Goal: Task Accomplishment & Management: Manage account settings

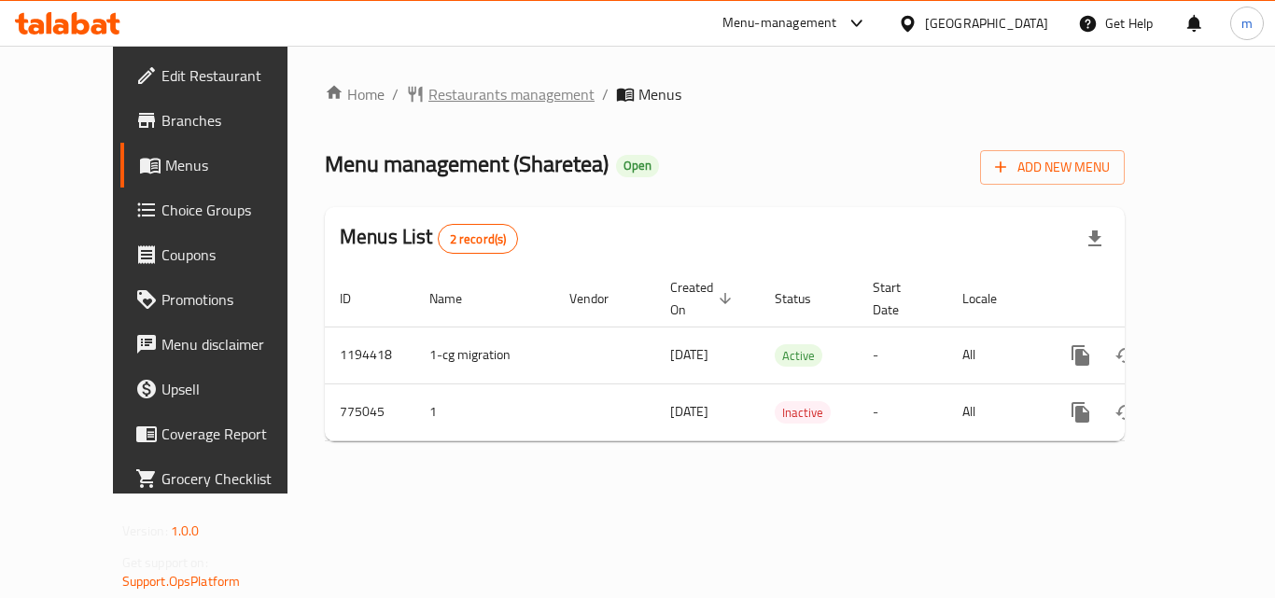
click at [477, 90] on span "Restaurants management" at bounding box center [511, 94] width 166 height 22
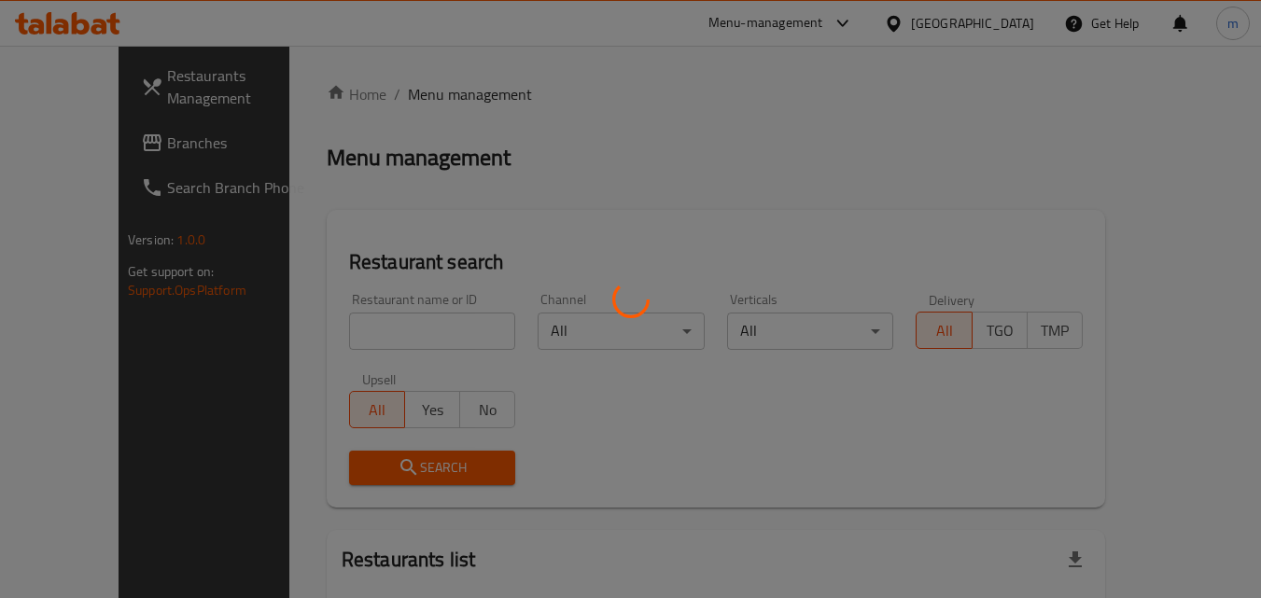
click at [370, 334] on div at bounding box center [630, 299] width 1261 height 598
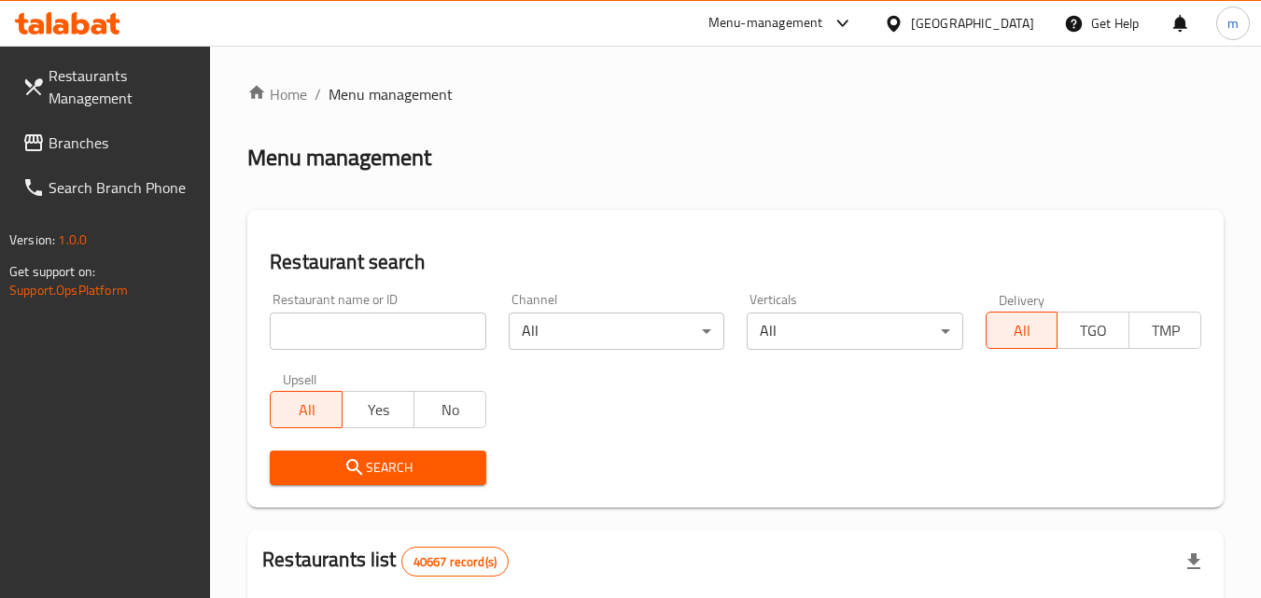
click at [370, 334] on input "search" at bounding box center [378, 331] width 216 height 37
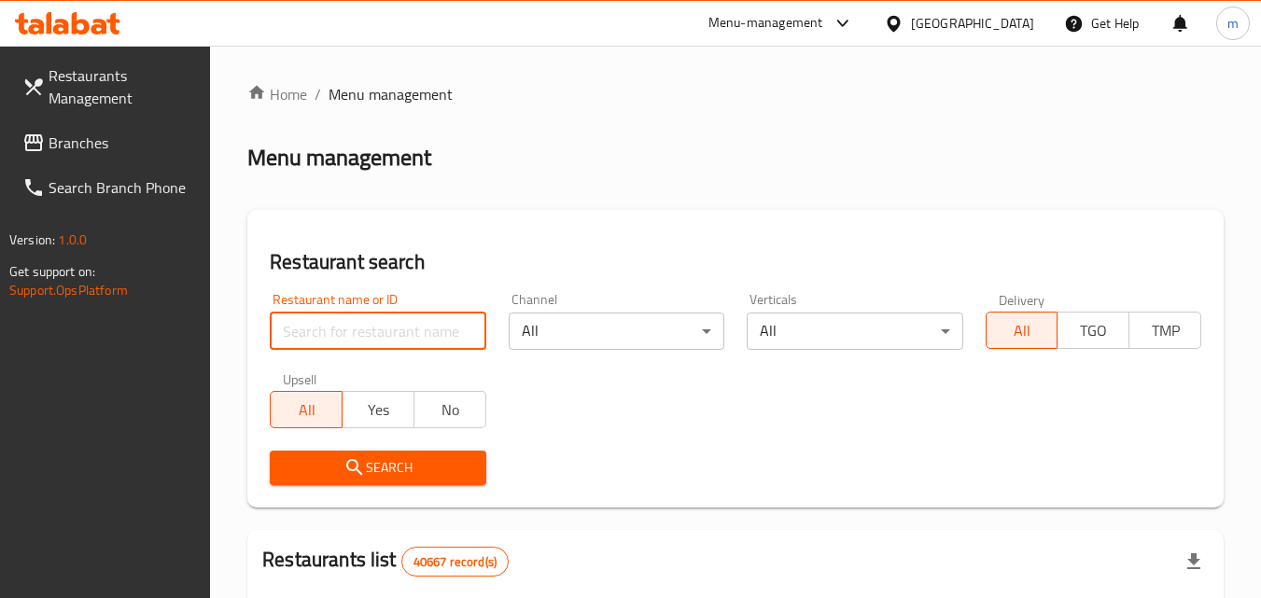
paste input "652087"
type input "652087"
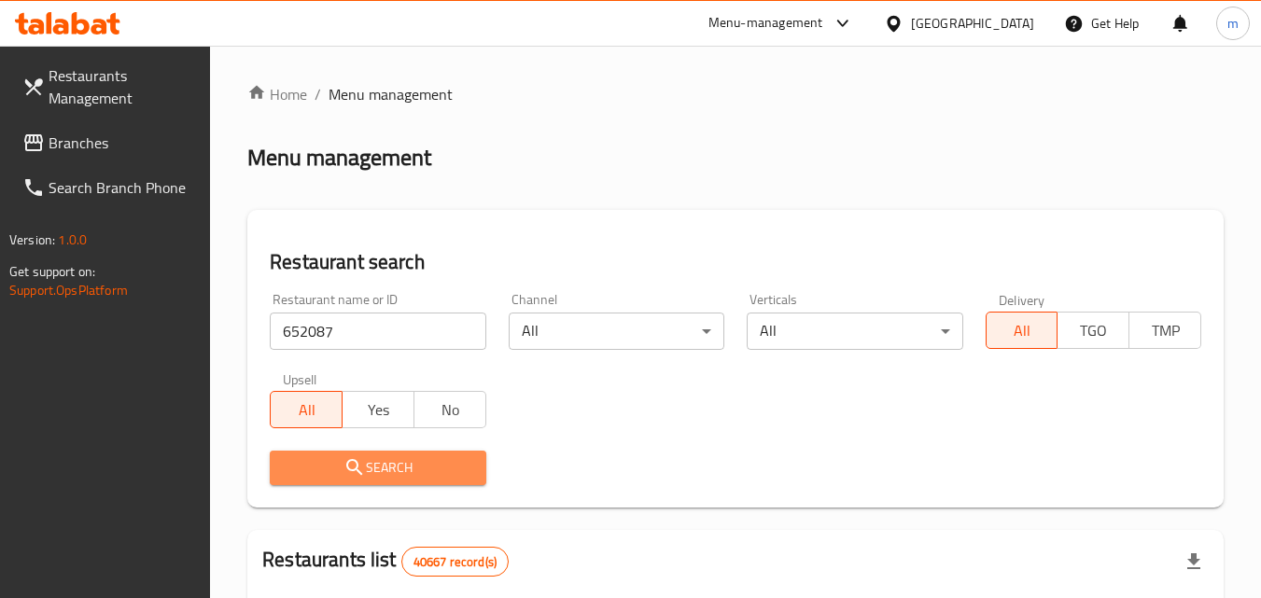
click at [401, 467] on span "Search" at bounding box center [378, 467] width 186 height 23
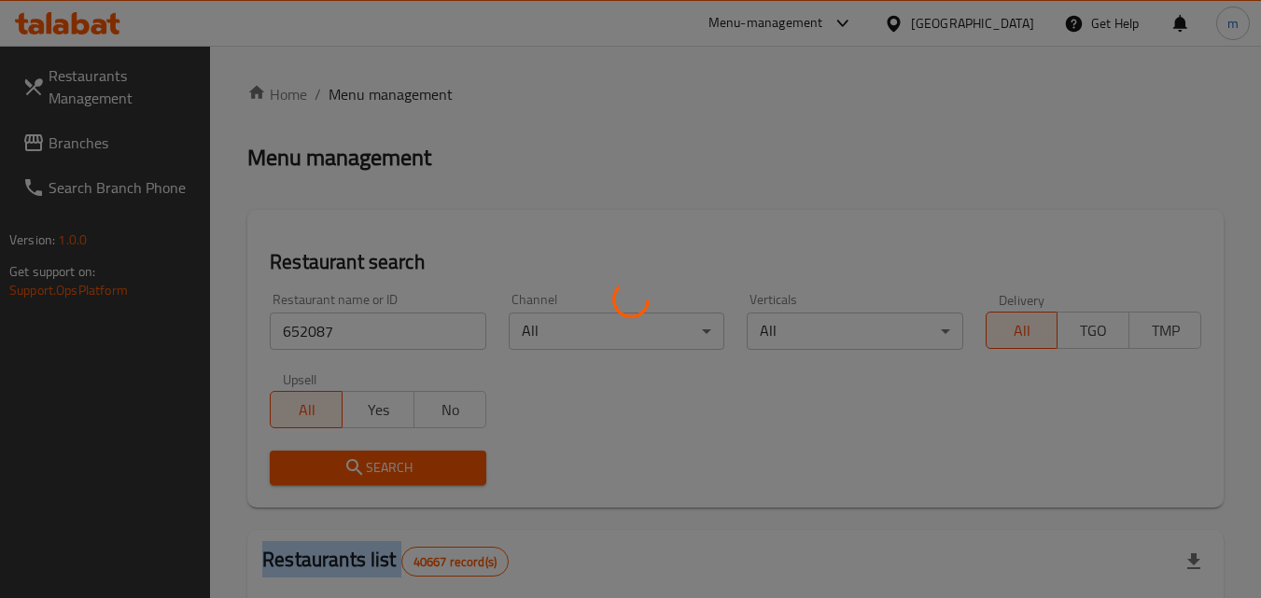
click at [401, 467] on div at bounding box center [630, 299] width 1261 height 598
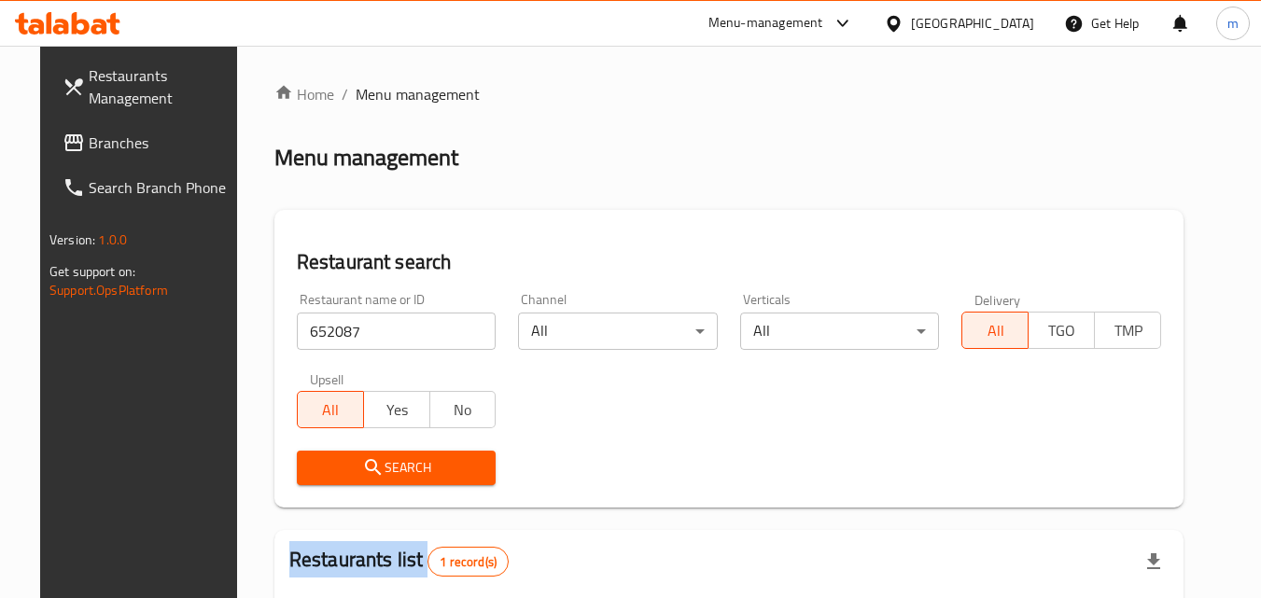
scroll to position [154, 0]
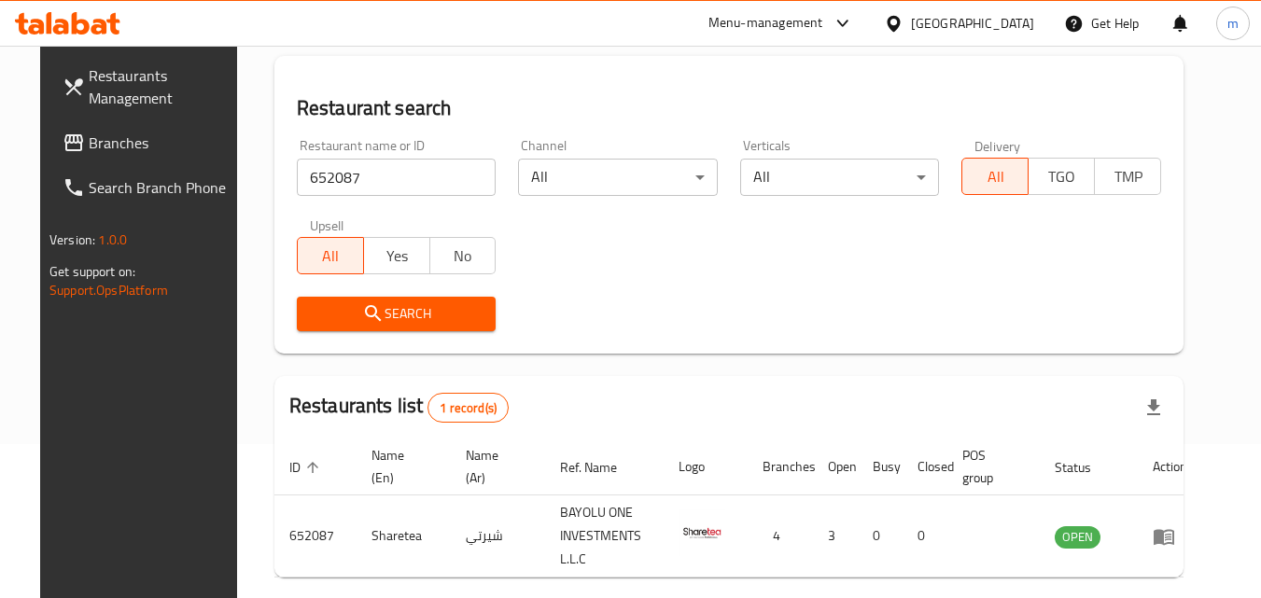
click at [1004, 19] on div "[GEOGRAPHIC_DATA]" at bounding box center [972, 23] width 123 height 21
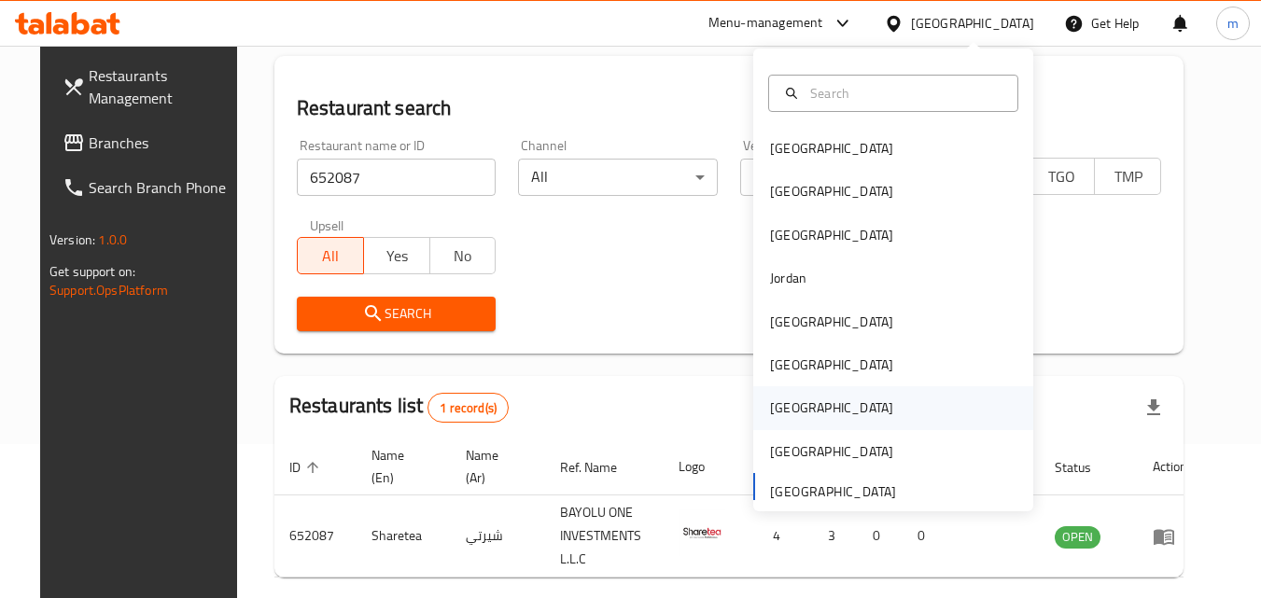
click at [787, 407] on div "Qatar" at bounding box center [831, 407] width 123 height 21
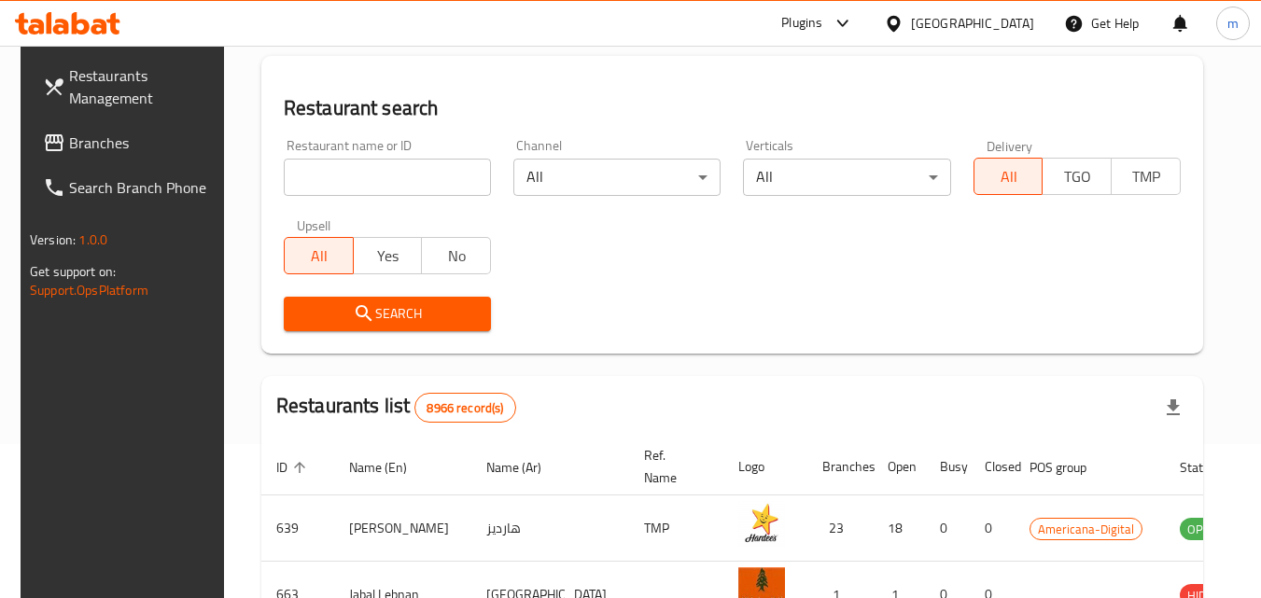
click at [78, 133] on span "Branches" at bounding box center [142, 143] width 147 height 22
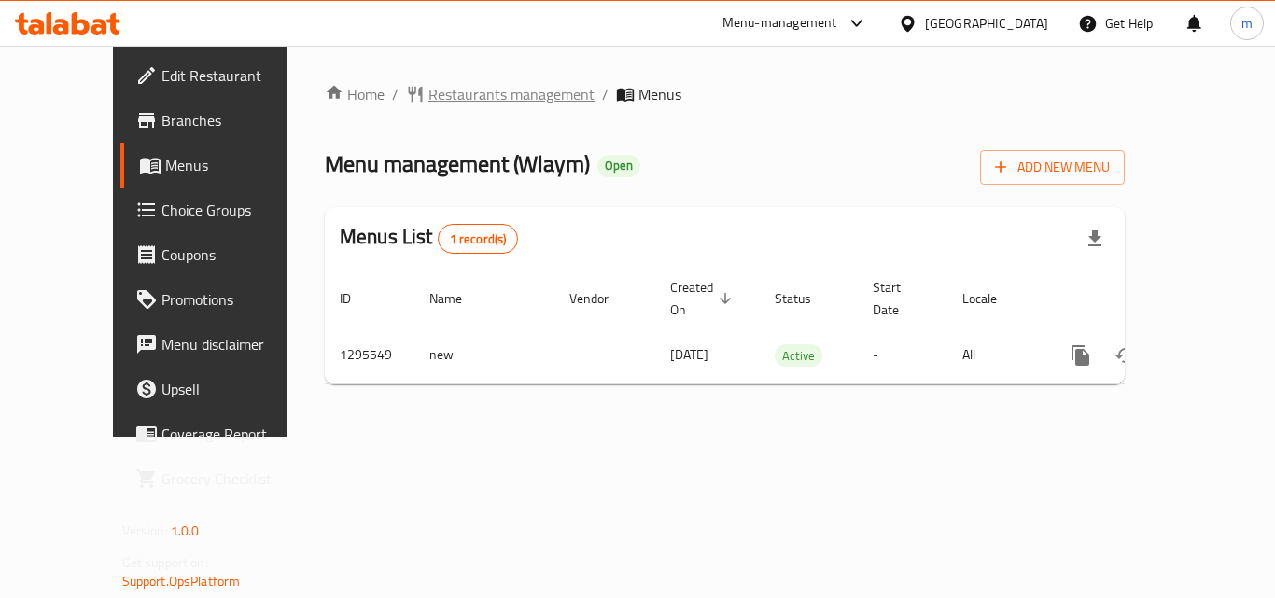
click at [457, 89] on span "Restaurants management" at bounding box center [511, 94] width 166 height 22
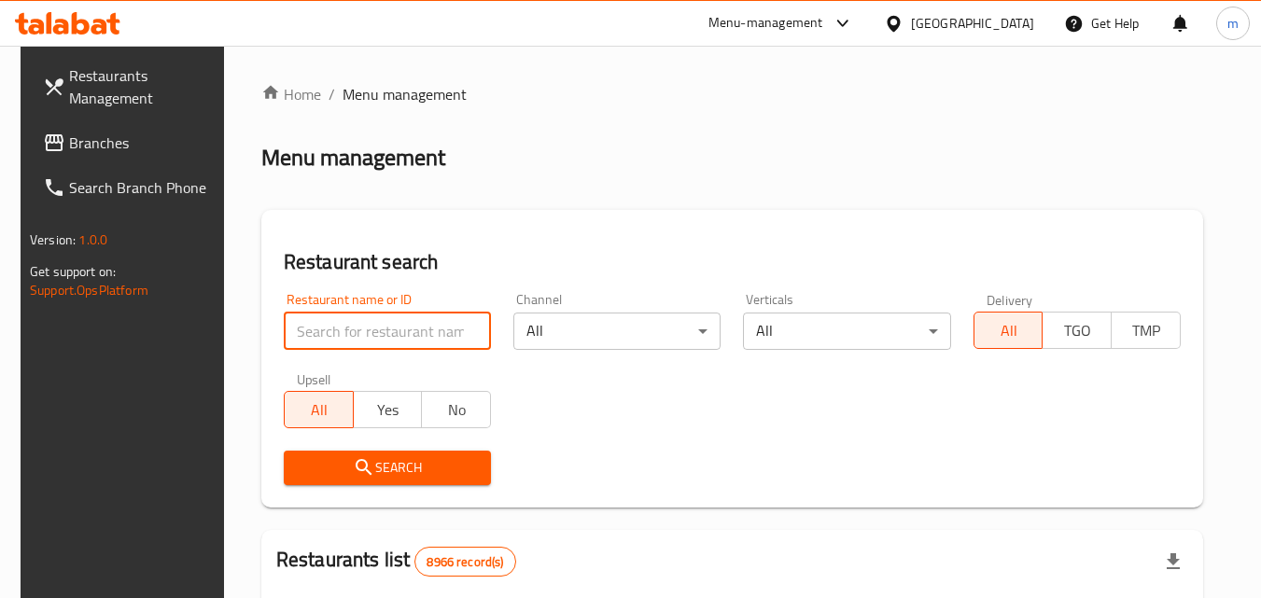
click at [365, 328] on input "search" at bounding box center [387, 331] width 207 height 37
paste input "699776"
type input "699776"
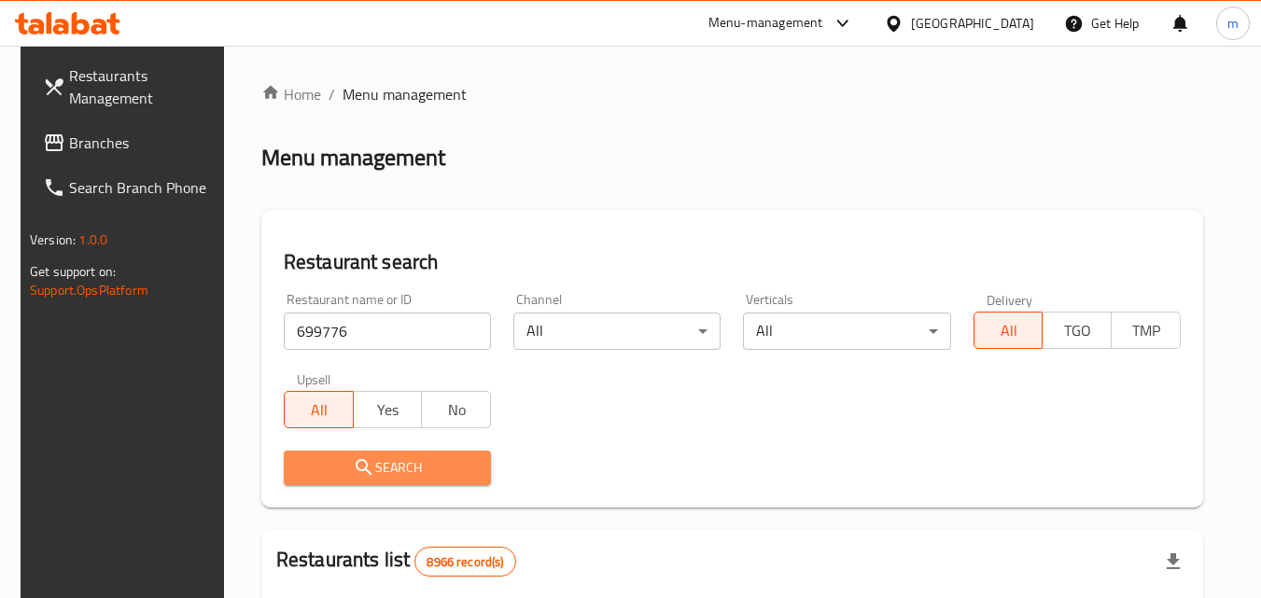
click at [368, 469] on span "Search" at bounding box center [387, 467] width 177 height 23
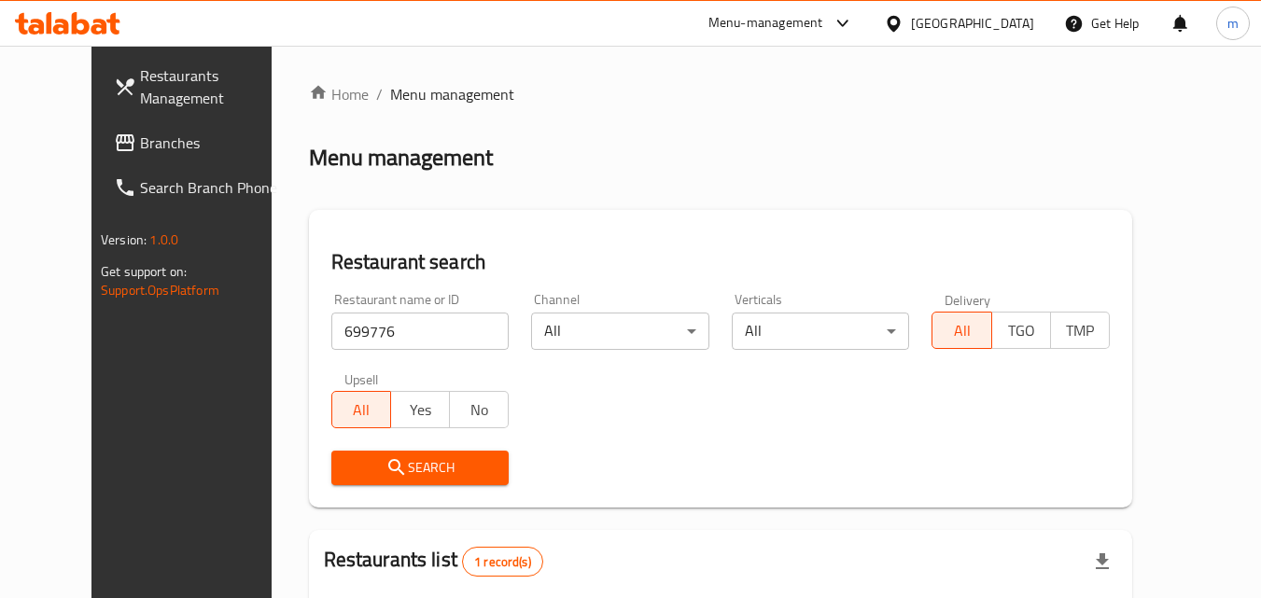
click at [385, 462] on icon "submit" at bounding box center [396, 467] width 22 height 22
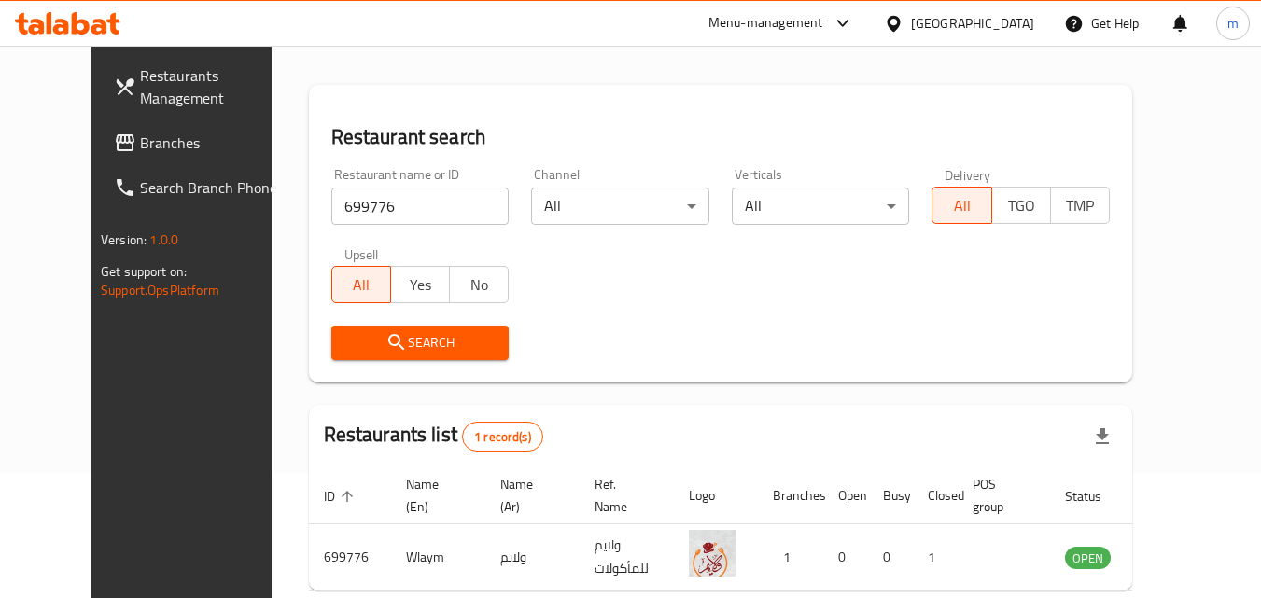
scroll to position [218, 0]
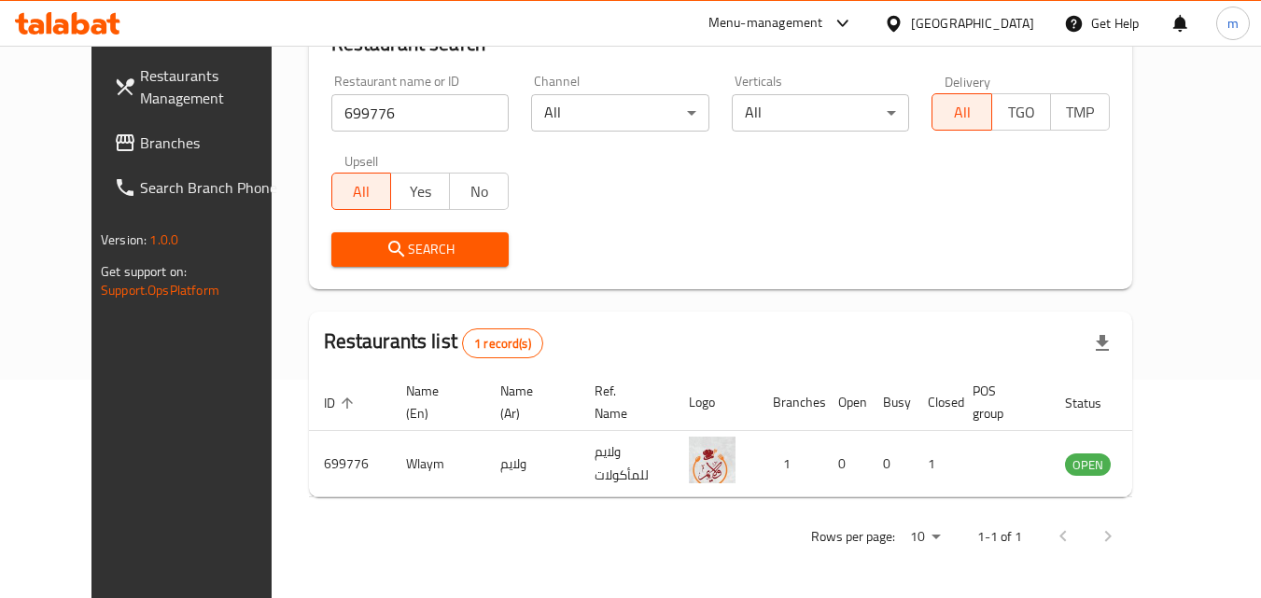
click at [899, 21] on icon at bounding box center [892, 23] width 13 height 16
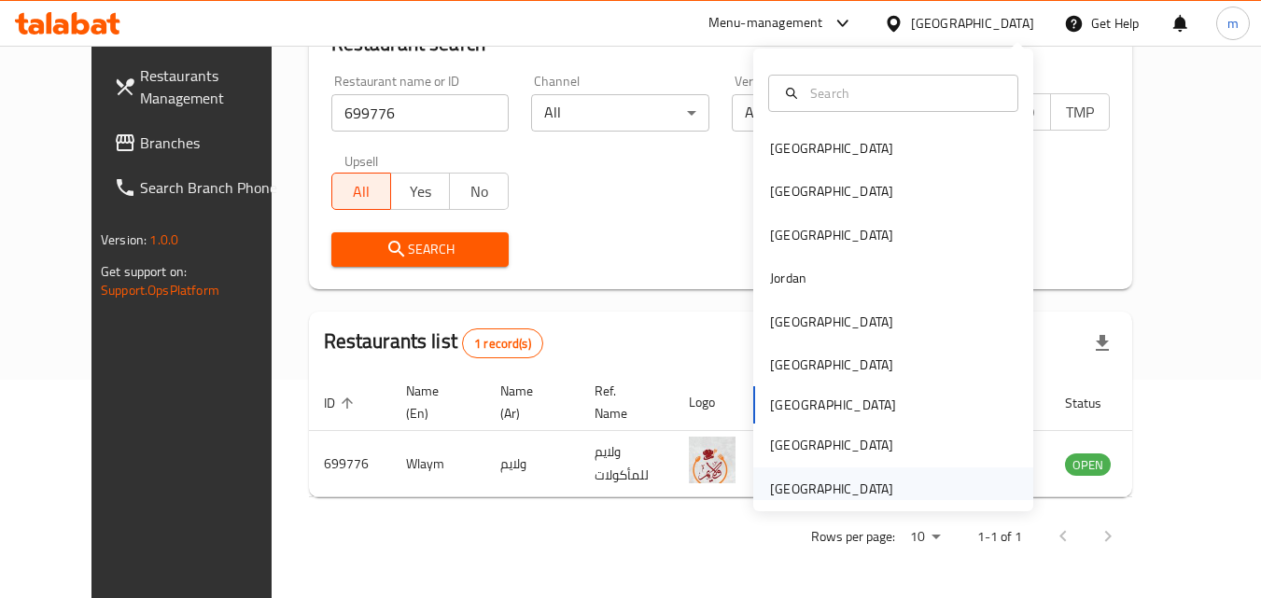
click at [853, 480] on div "[GEOGRAPHIC_DATA]" at bounding box center [831, 489] width 123 height 21
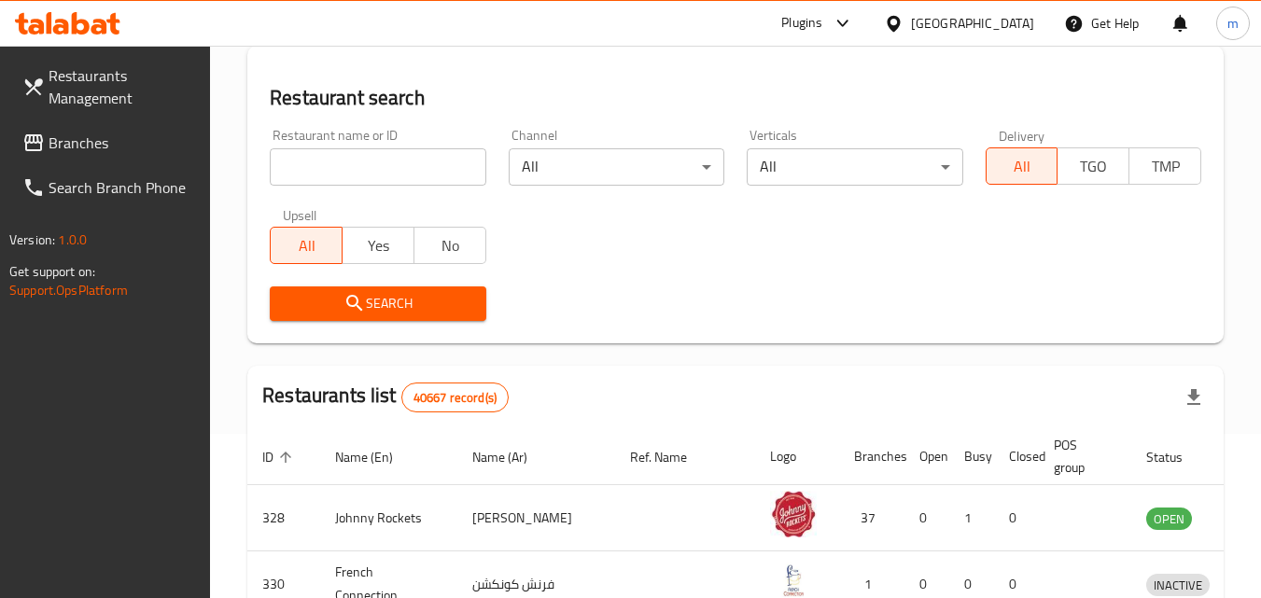
scroll to position [218, 0]
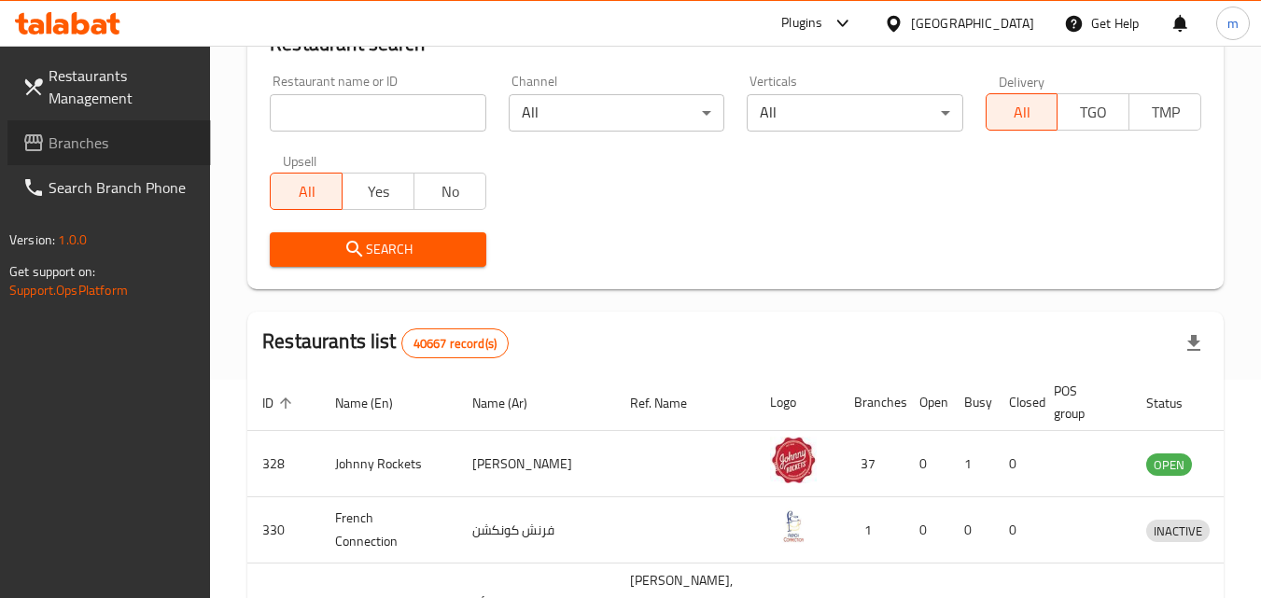
click at [80, 142] on span "Branches" at bounding box center [122, 143] width 147 height 22
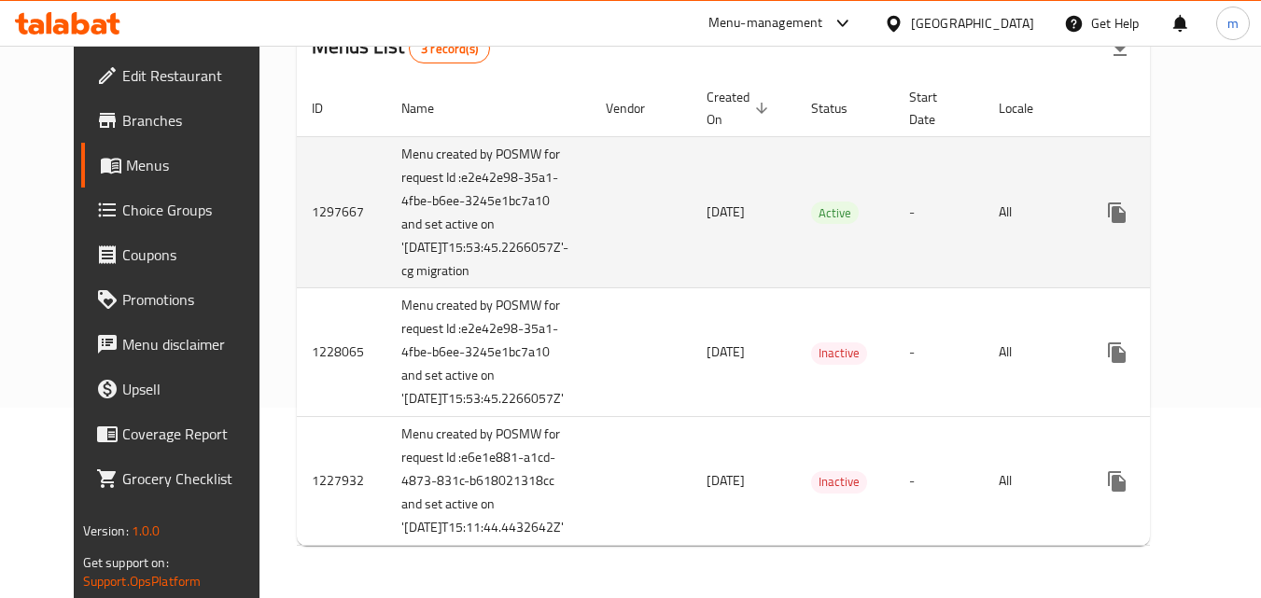
scroll to position [161, 0]
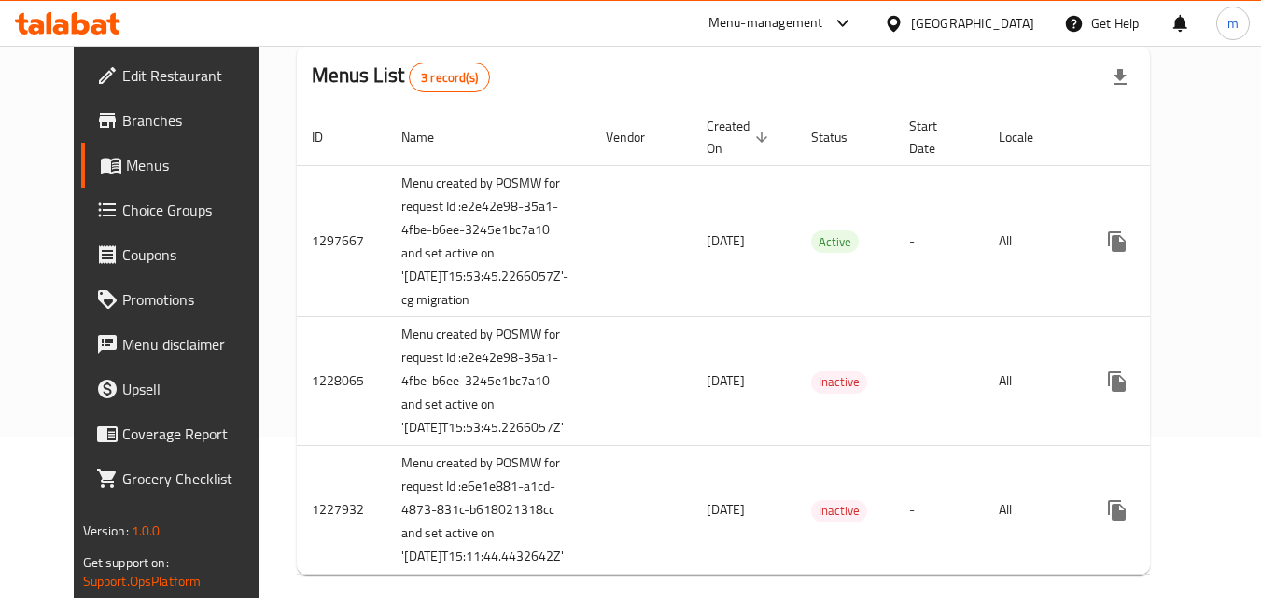
click at [741, 12] on div "Menu-management" at bounding box center [765, 23] width 115 height 22
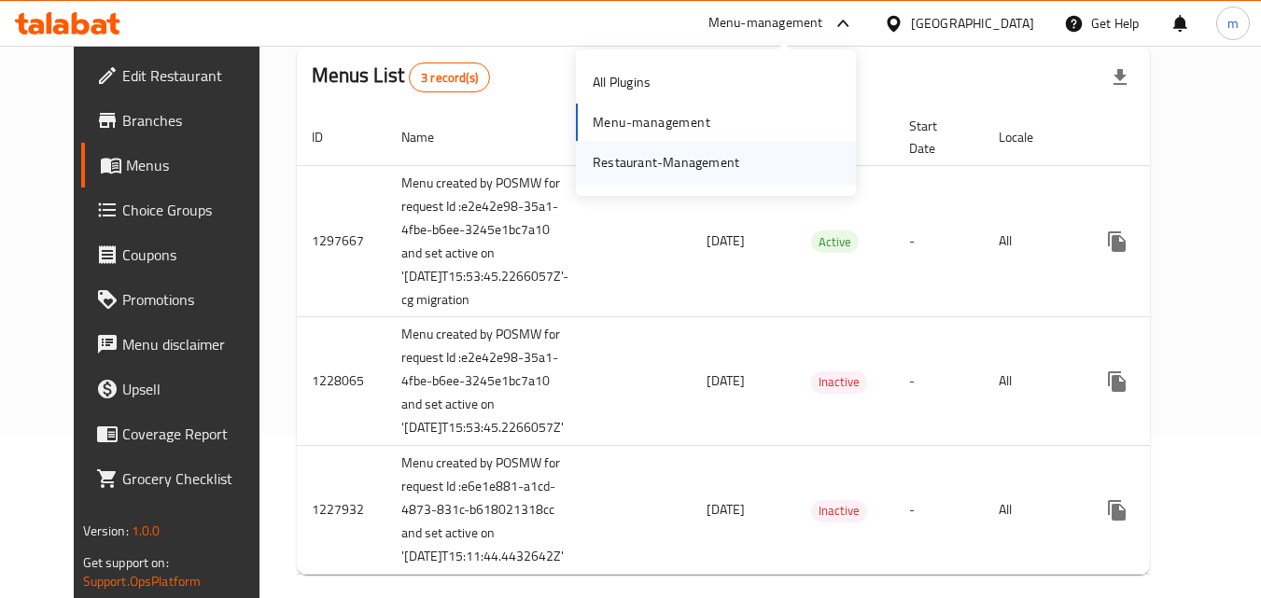
click at [645, 154] on div "Restaurant-Management" at bounding box center [665, 162] width 146 height 21
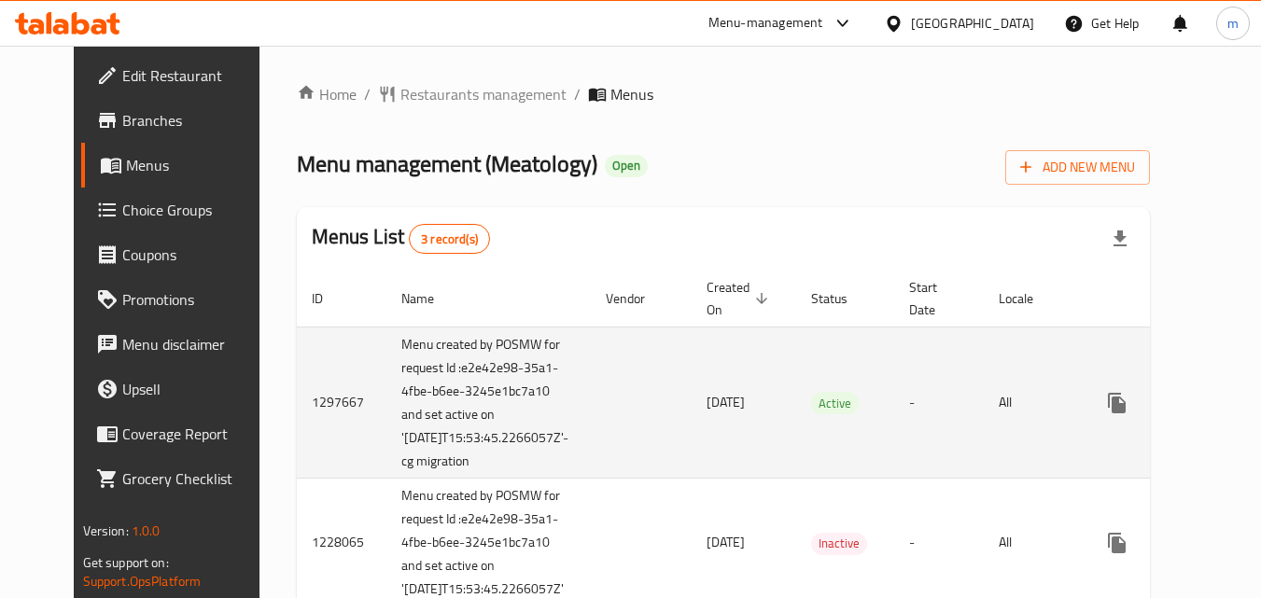
drag, startPoint x: 360, startPoint y: 341, endPoint x: 473, endPoint y: 500, distance: 194.7
click at [473, 479] on td "Menu created by POSMW for request Id :e2e42e98-35a1-4fbe-b6ee-3245e1bc7a10 and …" at bounding box center [488, 403] width 204 height 152
click at [591, 479] on td "enhanced table" at bounding box center [641, 403] width 101 height 152
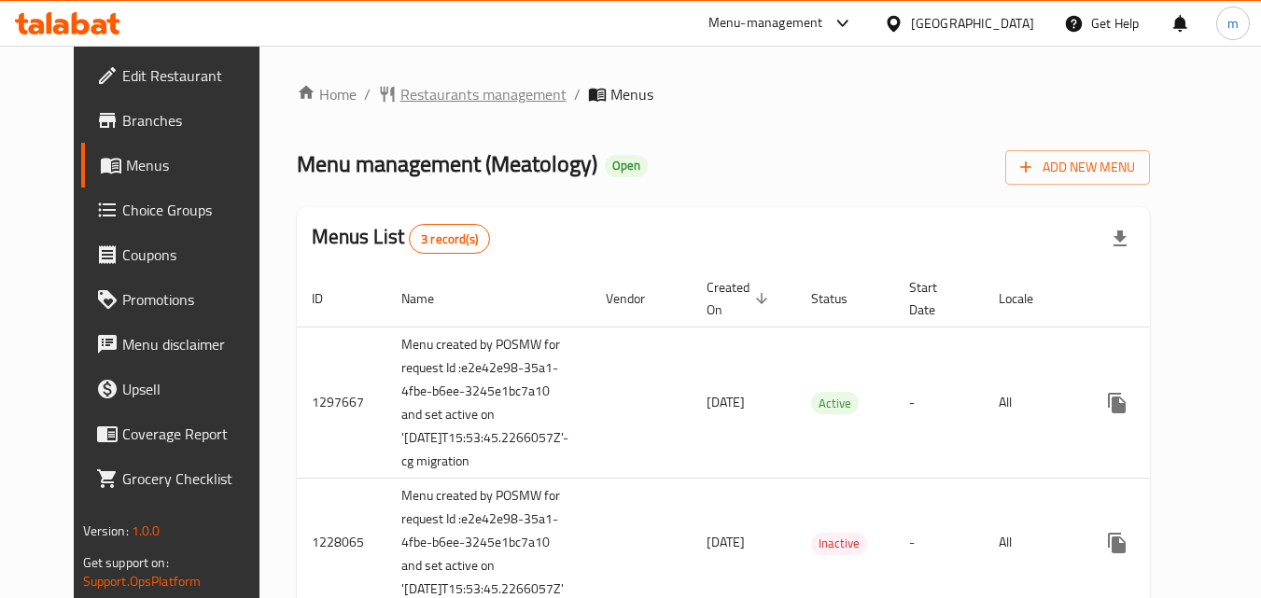
click at [423, 105] on span "Restaurants management" at bounding box center [483, 94] width 166 height 22
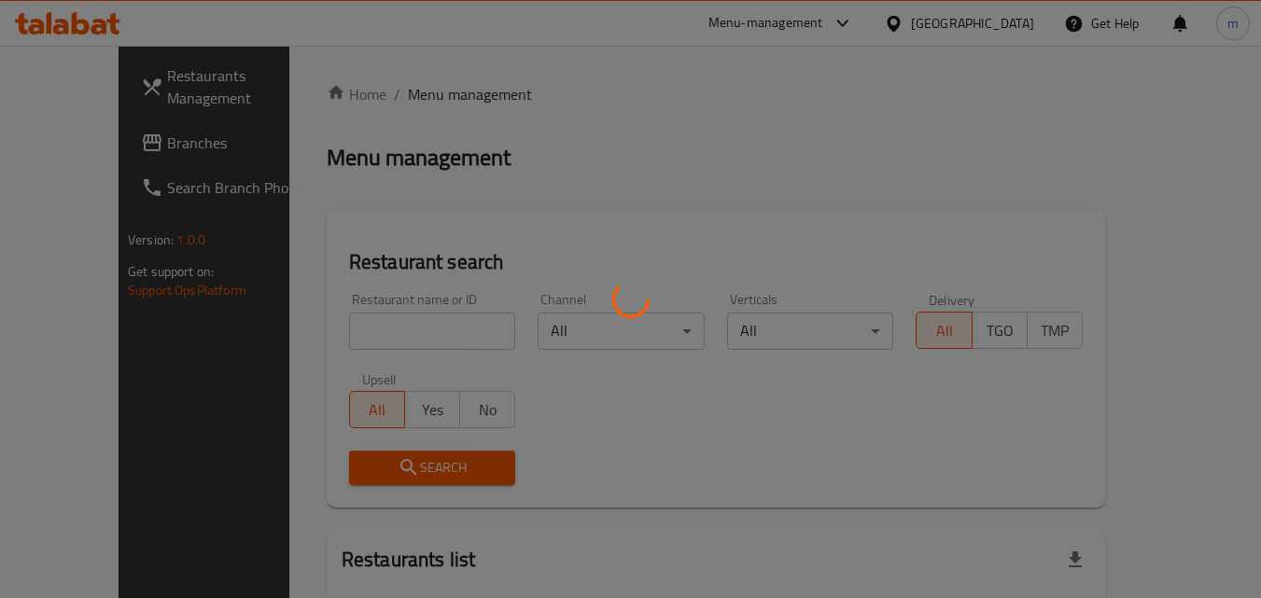
click at [405, 327] on div at bounding box center [630, 299] width 1261 height 598
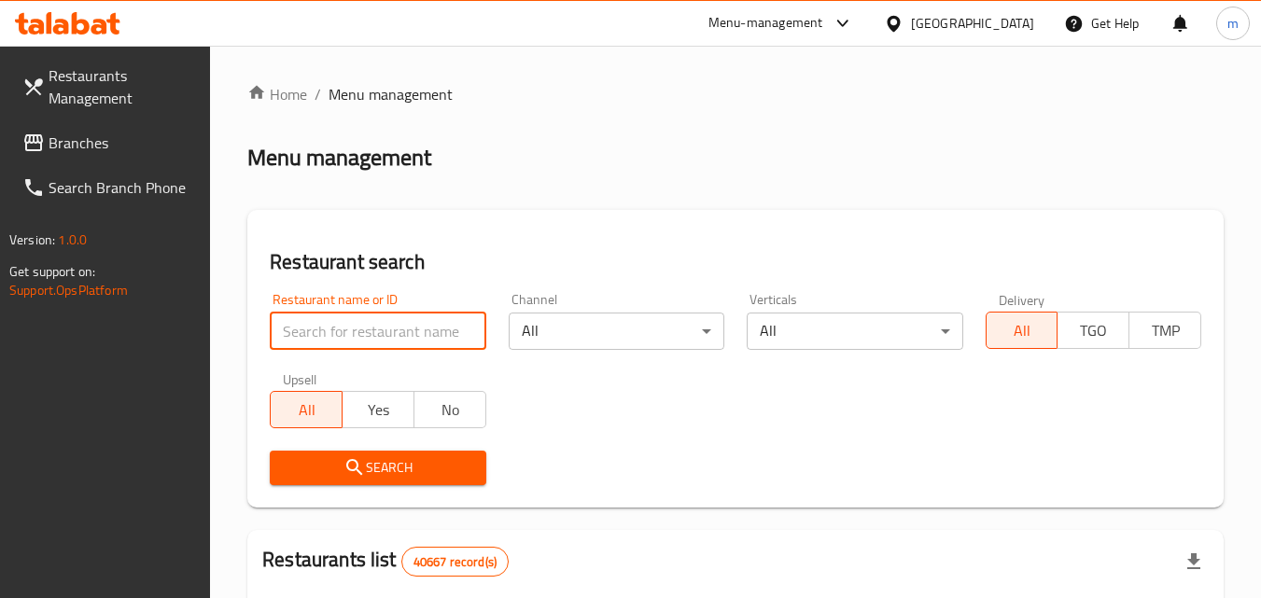
click at [362, 328] on input "search" at bounding box center [378, 331] width 216 height 37
paste input "647537"
type input "647537"
click button "Search" at bounding box center [378, 468] width 216 height 35
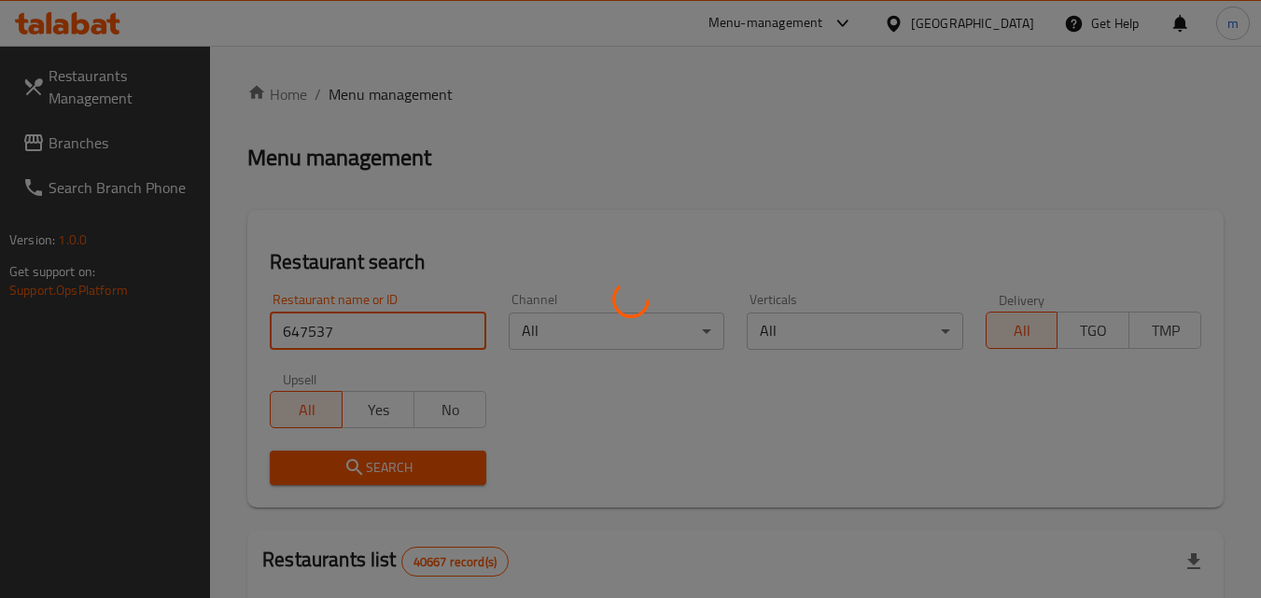
click button "Search" at bounding box center [378, 468] width 216 height 35
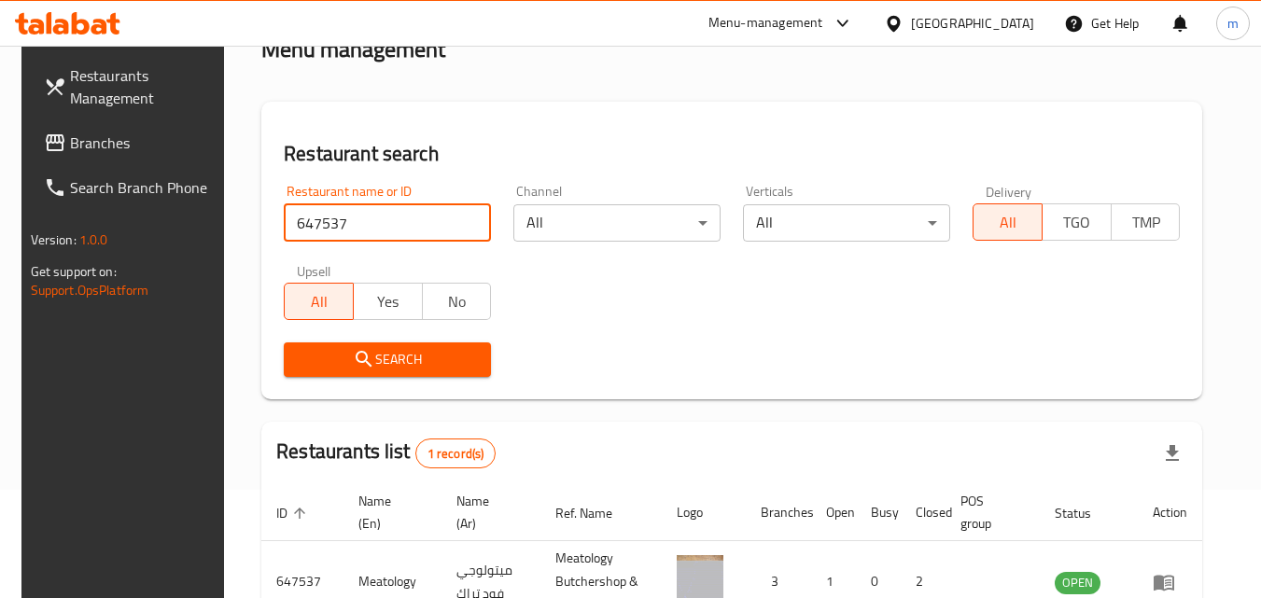
scroll to position [187, 0]
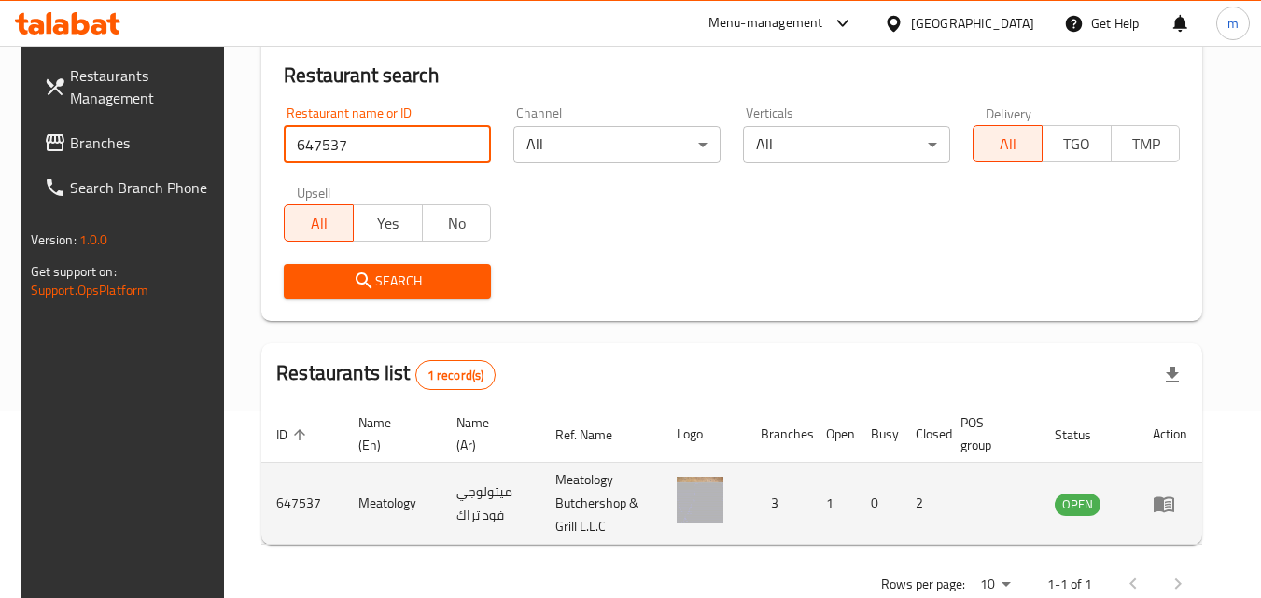
click at [1187, 503] on link "enhanced table" at bounding box center [1169, 504] width 35 height 22
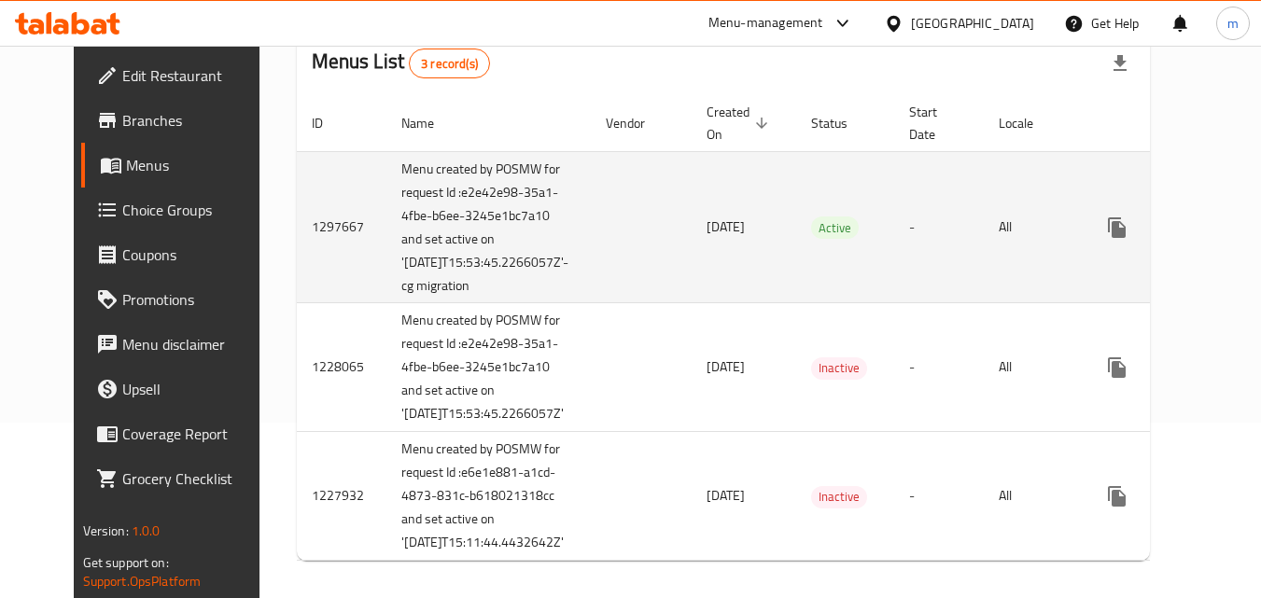
scroll to position [280, 0]
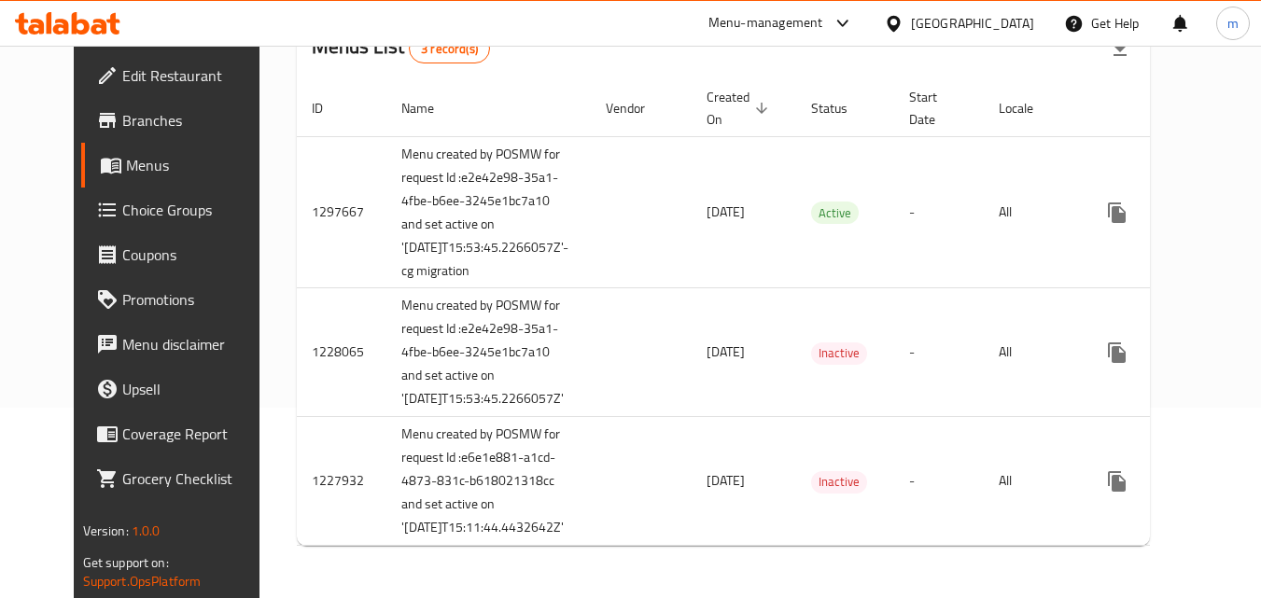
click at [104, 224] on link "Choice Groups" at bounding box center [182, 210] width 203 height 45
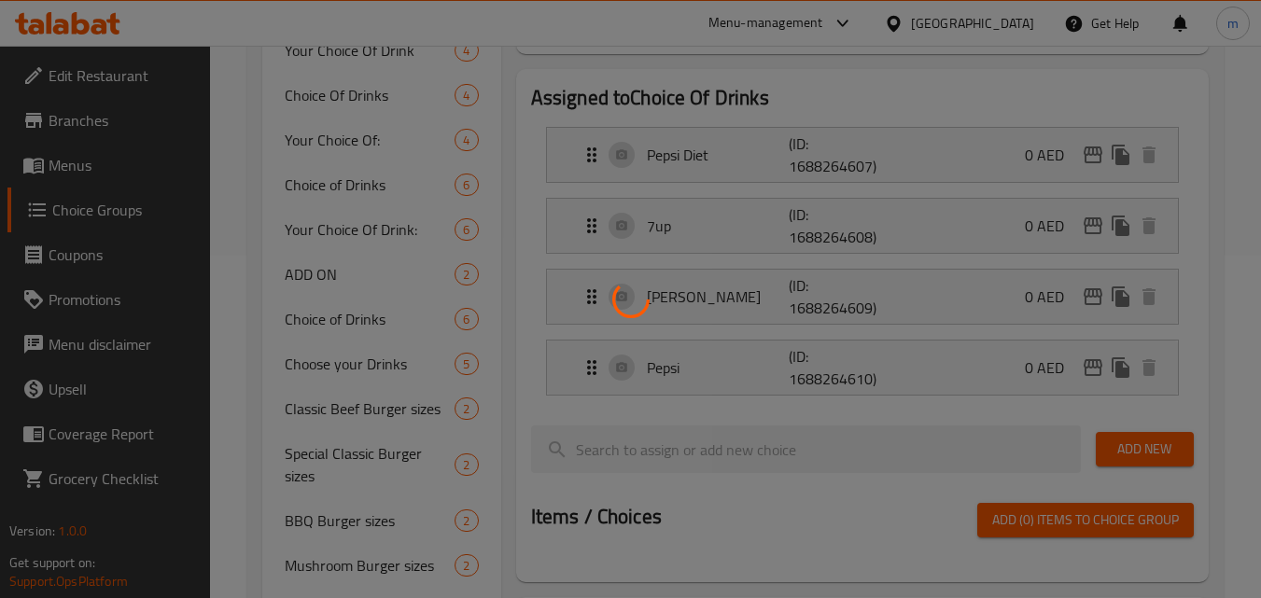
scroll to position [373, 0]
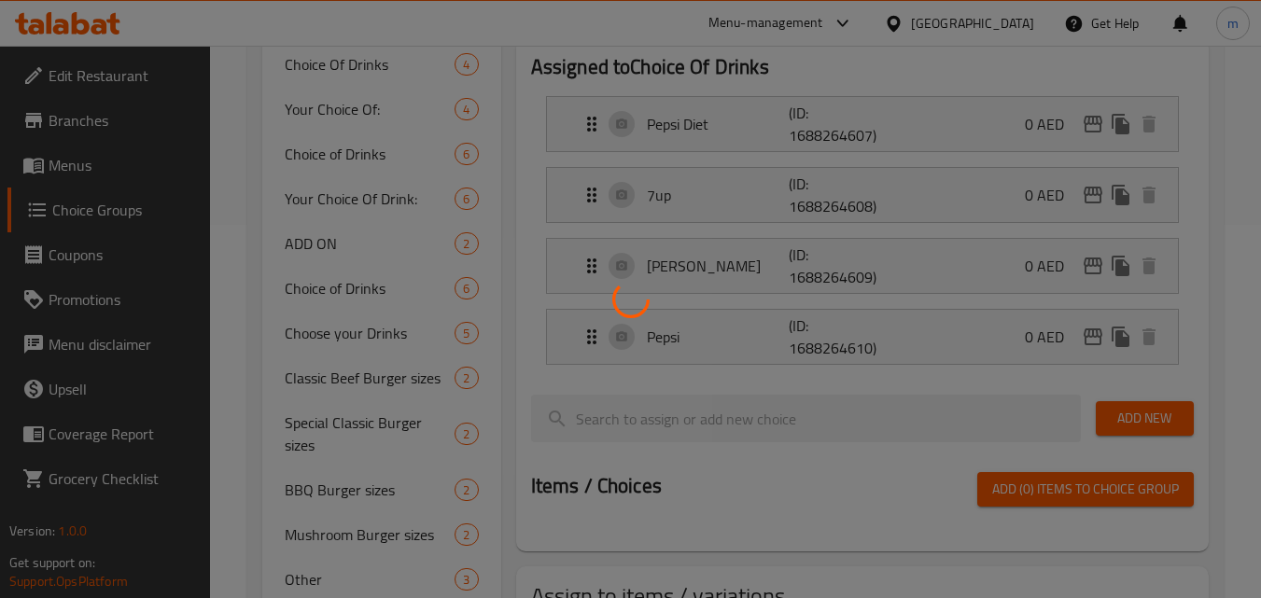
click at [350, 243] on div at bounding box center [630, 299] width 1261 height 598
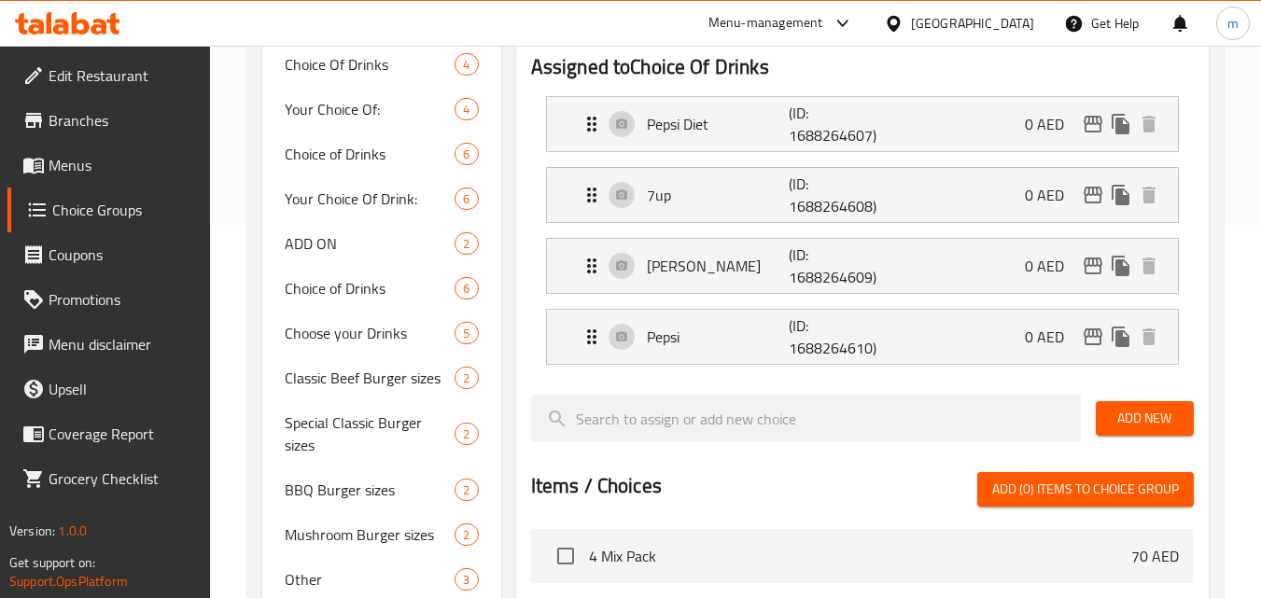
click at [350, 243] on span "ADD ON" at bounding box center [342, 243] width 114 height 22
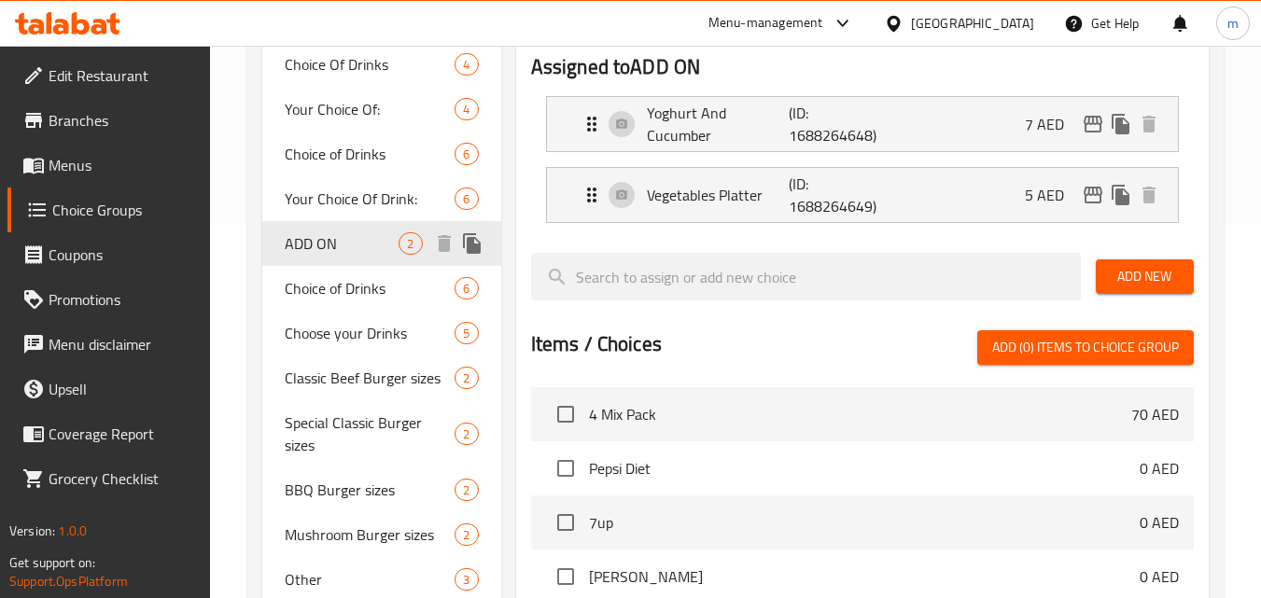
type input "ADD ON"
type input "0"
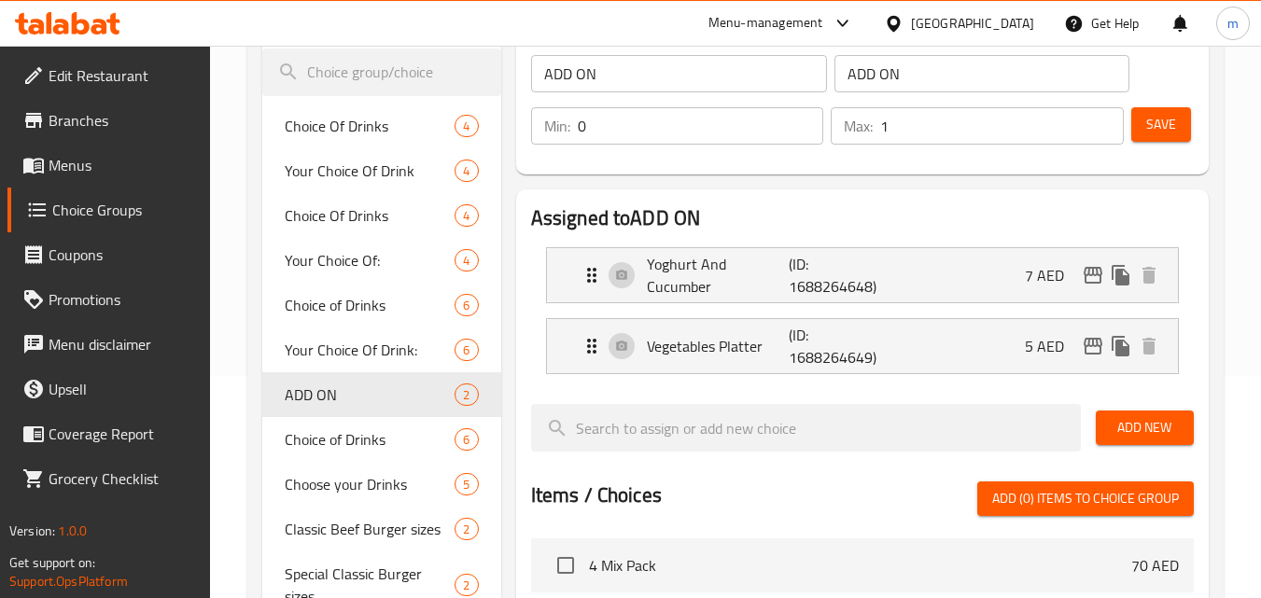
scroll to position [187, 0]
